Goal: Find specific page/section: Find specific page/section

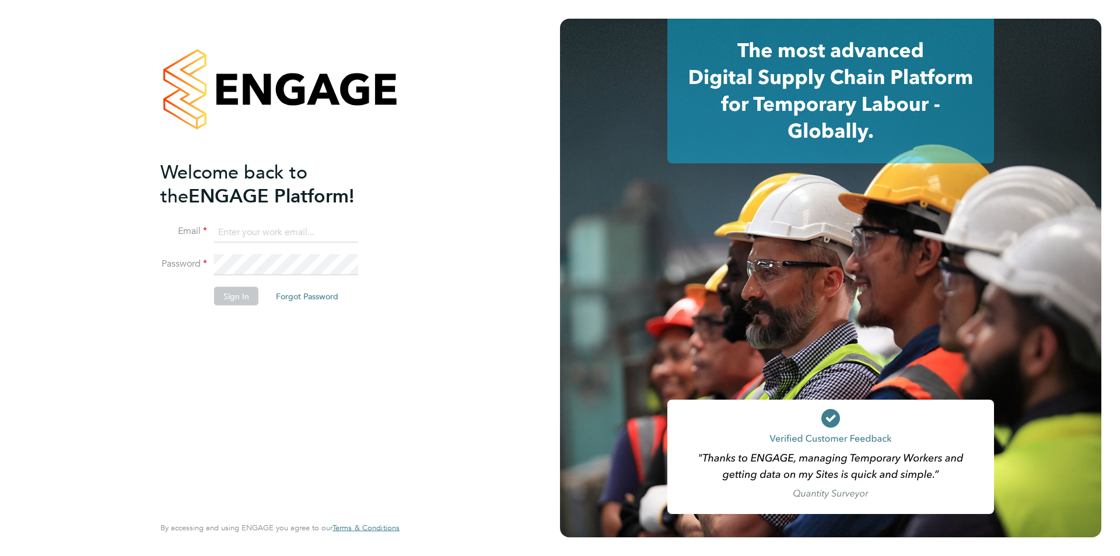
type input "Jessica@pcrnet.co.uk"
click at [222, 303] on button "Sign In" at bounding box center [236, 296] width 44 height 19
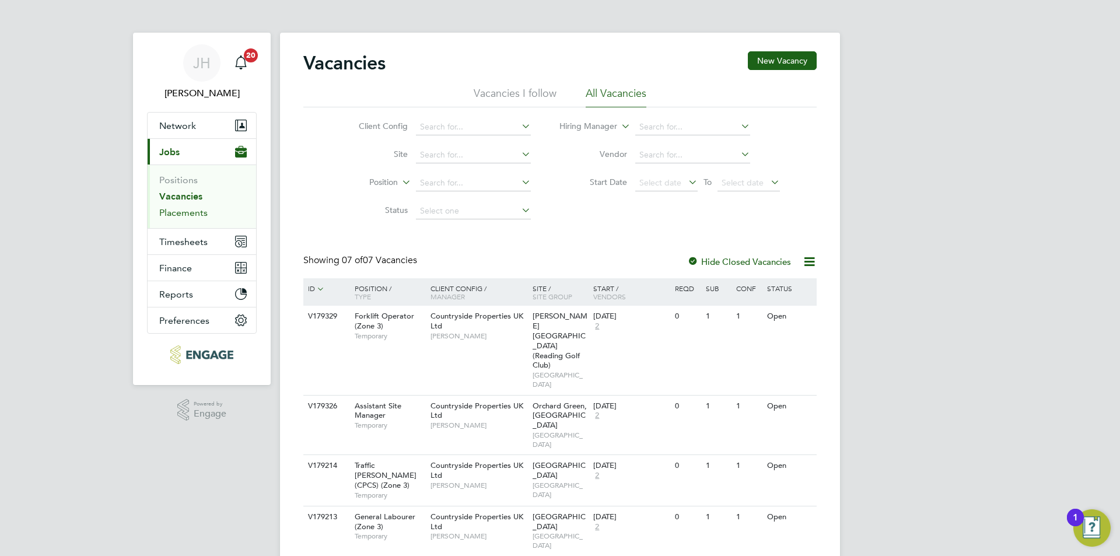
click at [194, 214] on link "Placements" at bounding box center [183, 212] width 48 height 11
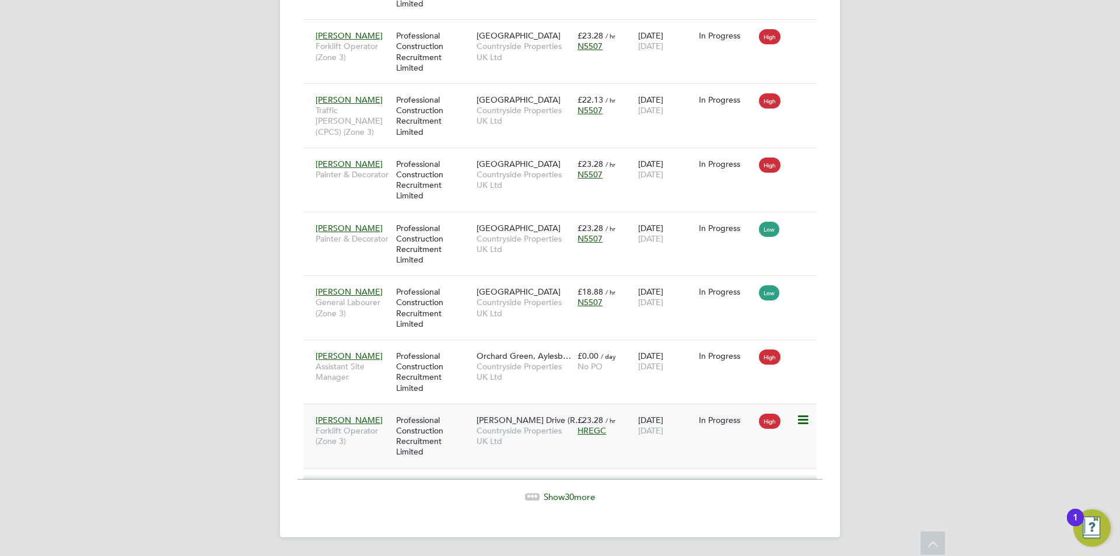
click at [732, 422] on div "In Progress" at bounding box center [726, 420] width 55 height 10
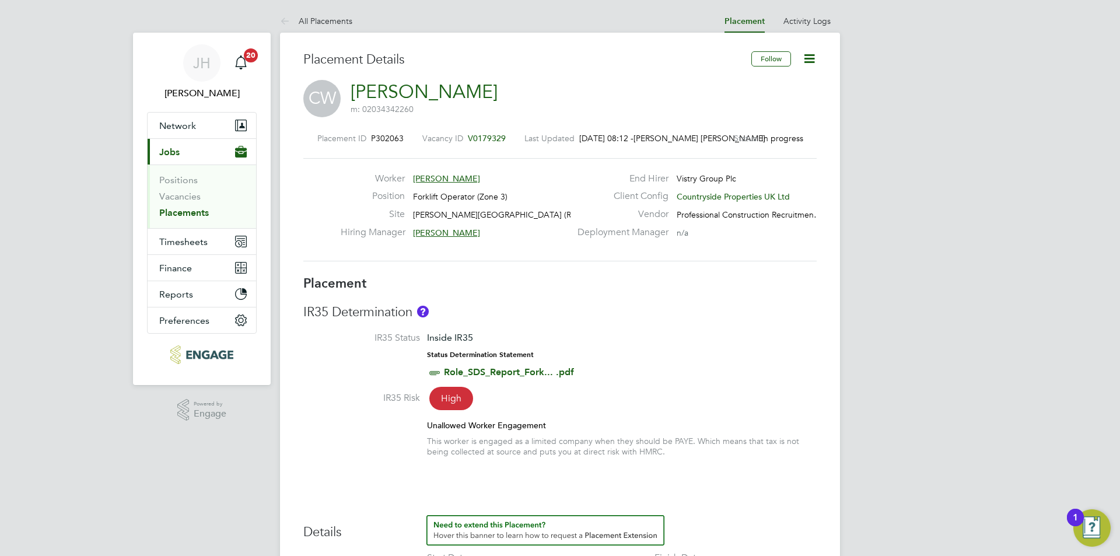
click at [749, 314] on h3 "IR35 Determination" at bounding box center [559, 312] width 513 height 17
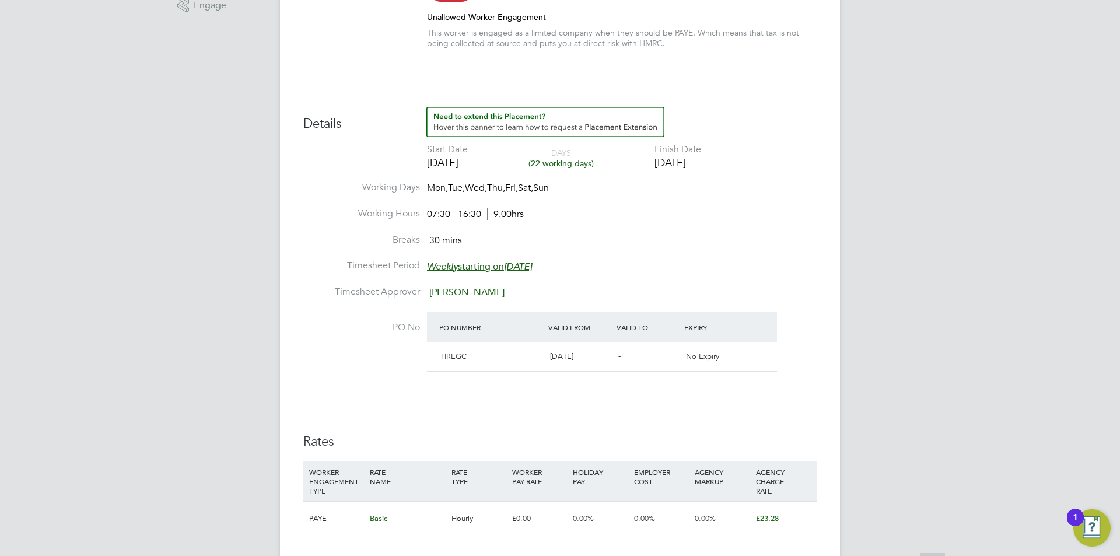
scroll to position [466, 0]
